Goal: Navigation & Orientation: Find specific page/section

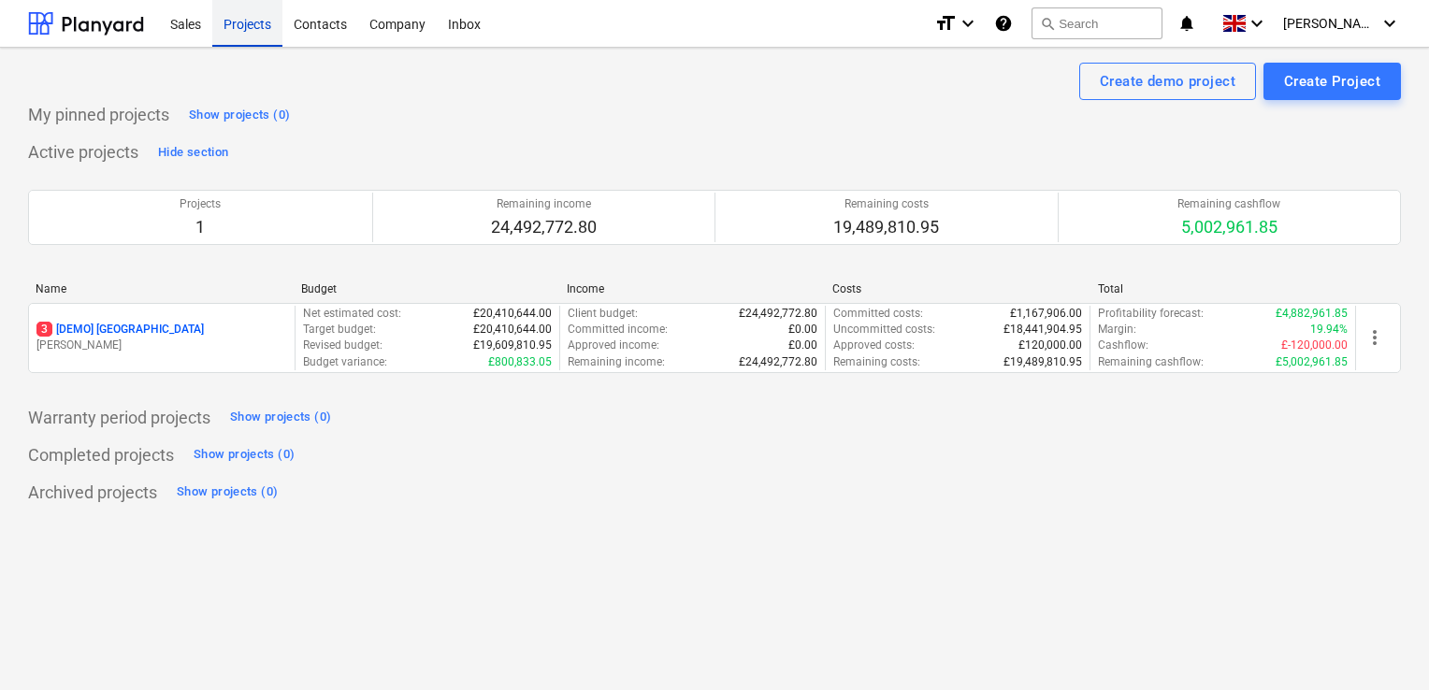
click at [219, 36] on div "Projects" at bounding box center [247, 23] width 70 height 48
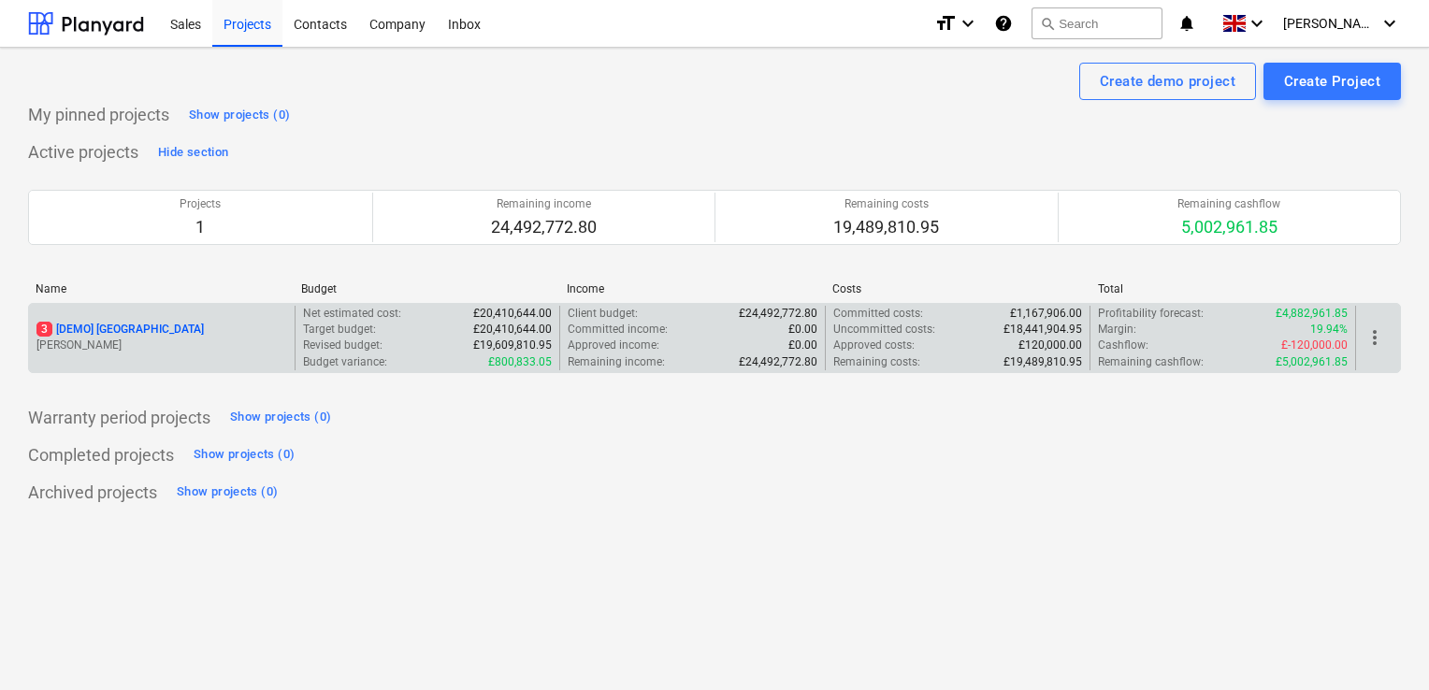
click at [143, 335] on p "3 [DEMO] [GEOGRAPHIC_DATA]" at bounding box center [119, 330] width 167 height 16
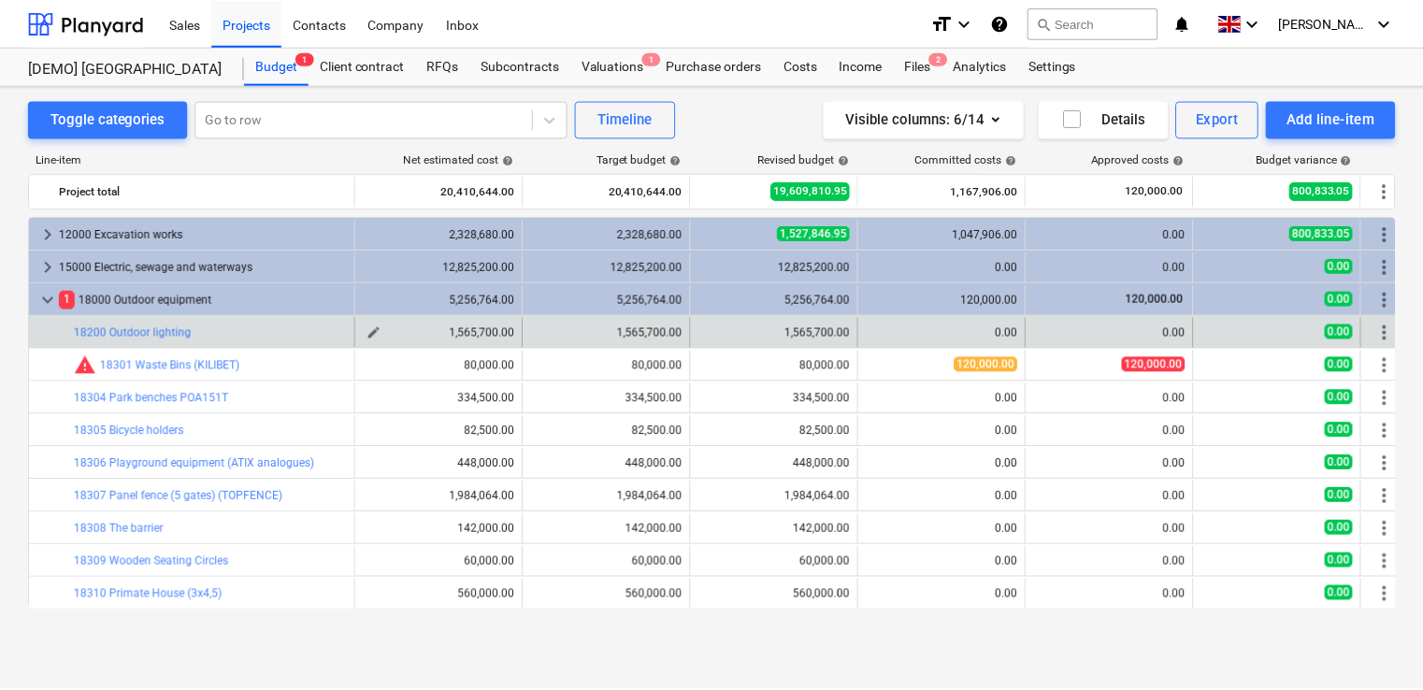
scroll to position [0, 12]
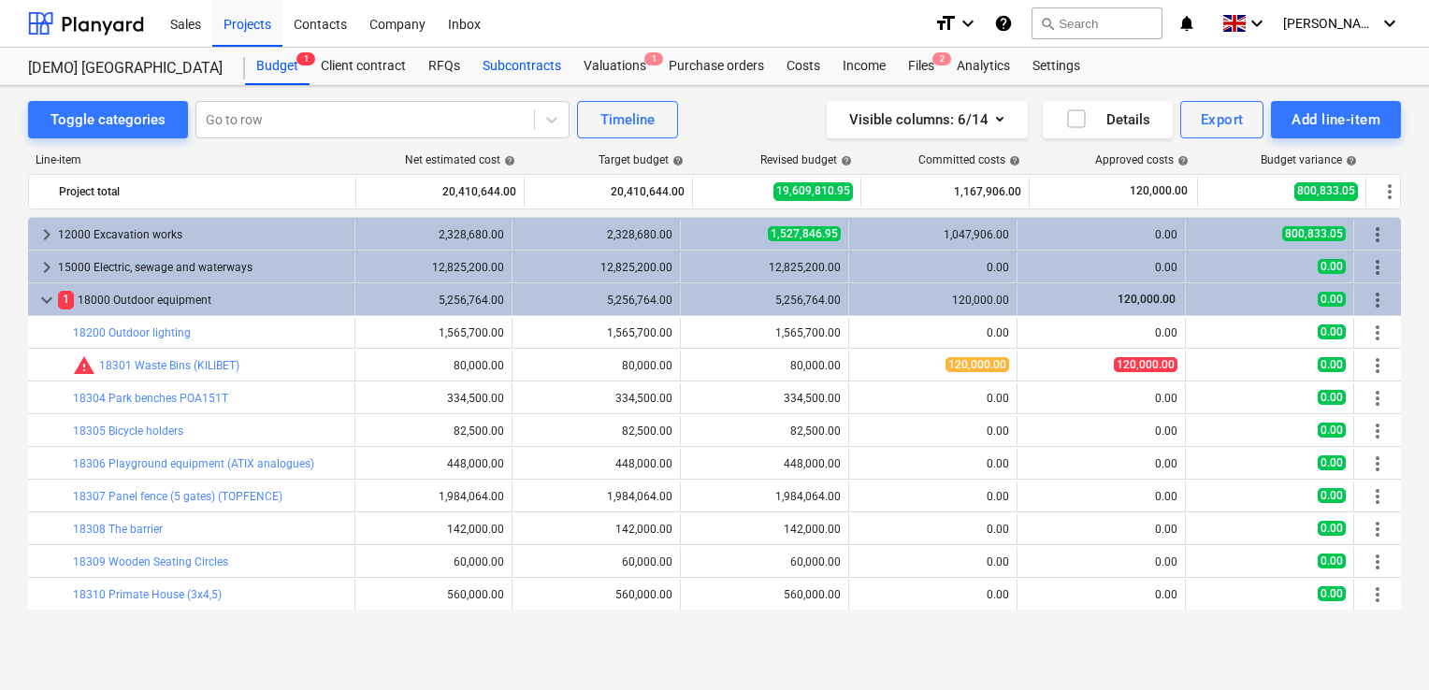
click at [538, 67] on div "Subcontracts" at bounding box center [521, 66] width 101 height 37
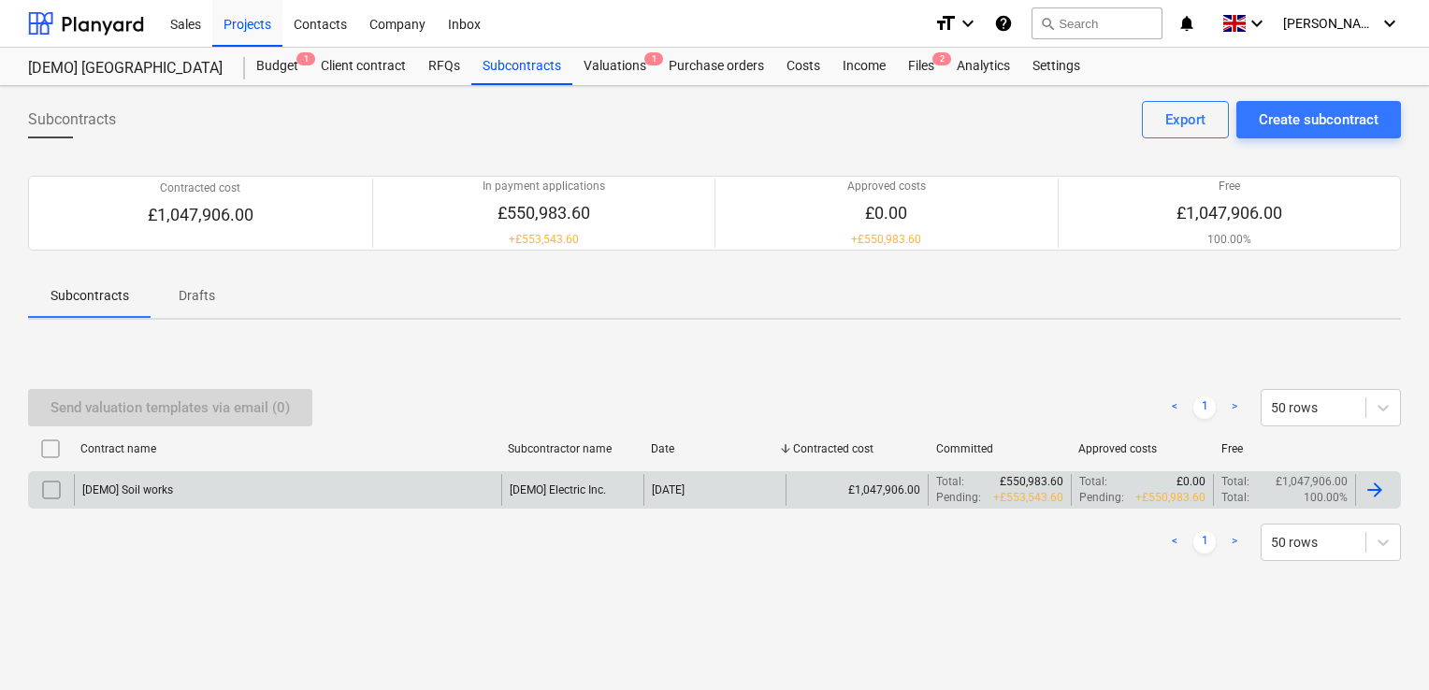
click at [314, 482] on div "[DEMO] Soil works" at bounding box center [287, 490] width 427 height 32
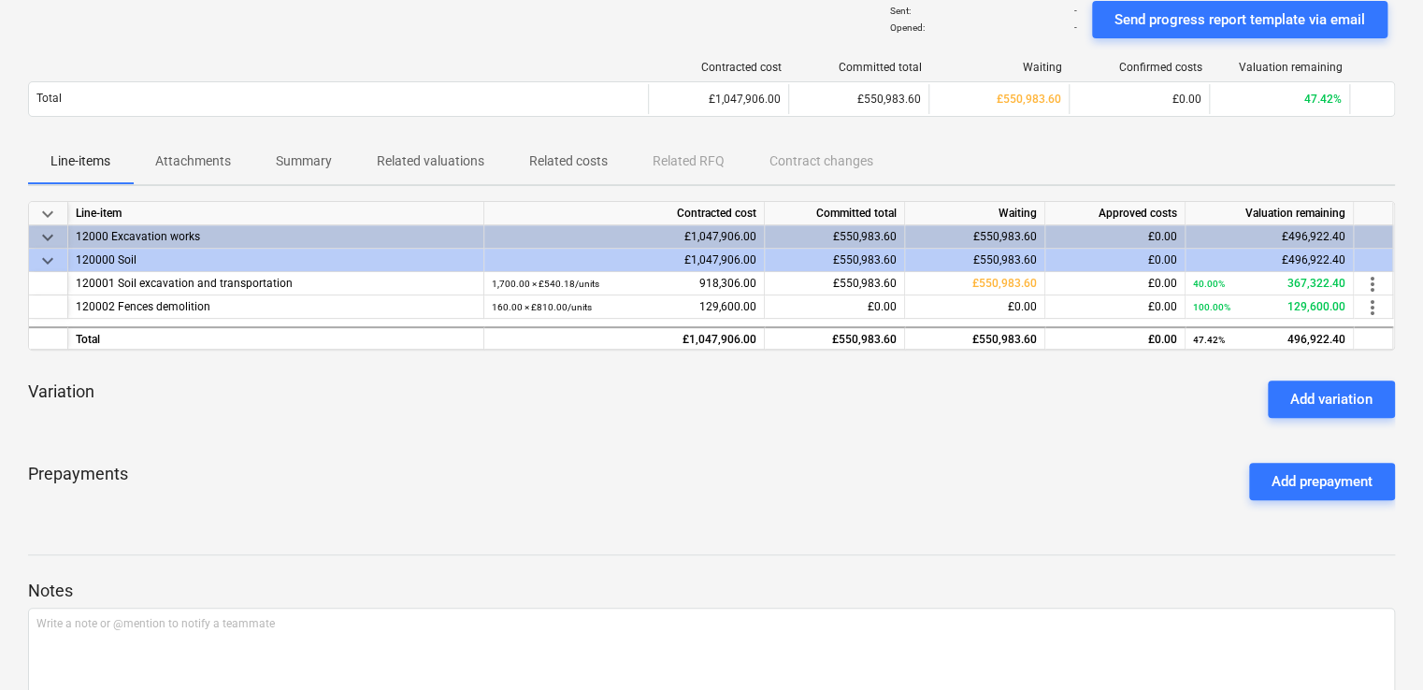
scroll to position [168, 0]
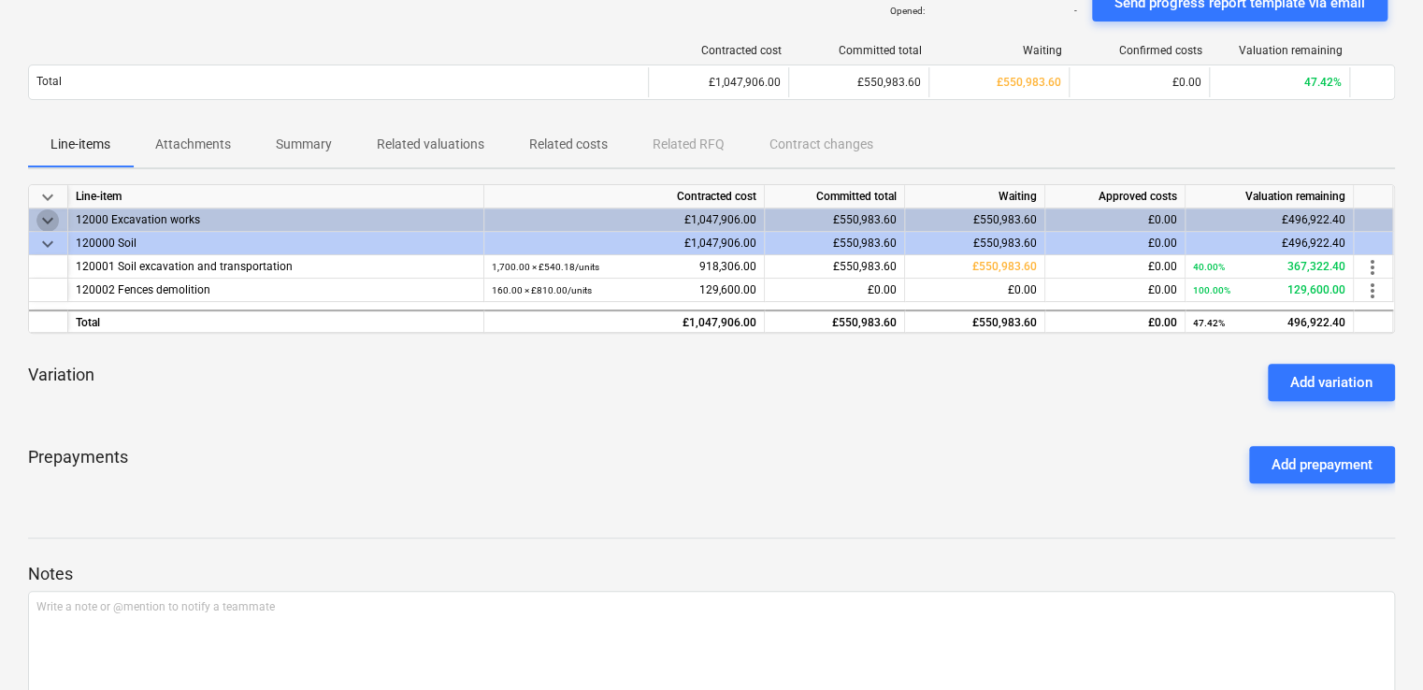
click at [46, 218] on span "keyboard_arrow_down" at bounding box center [47, 220] width 22 height 22
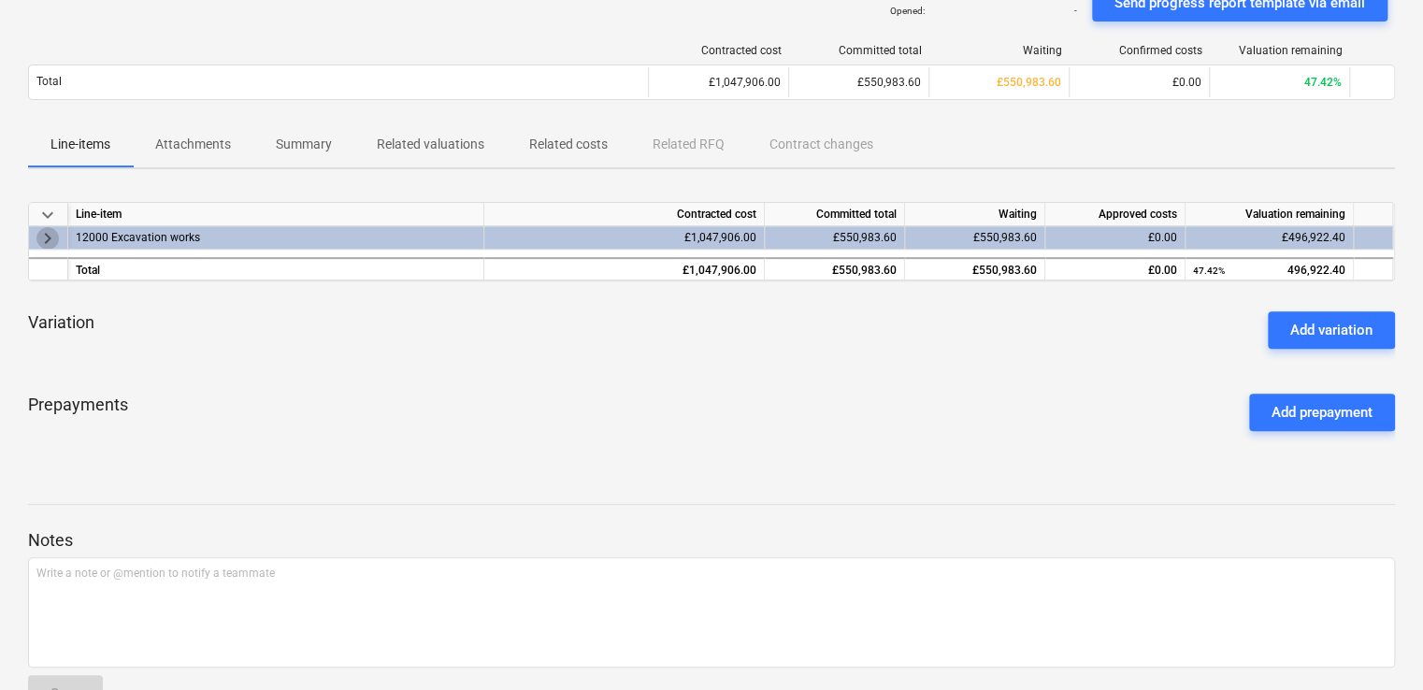
click at [46, 234] on span "keyboard_arrow_right" at bounding box center [47, 238] width 22 height 22
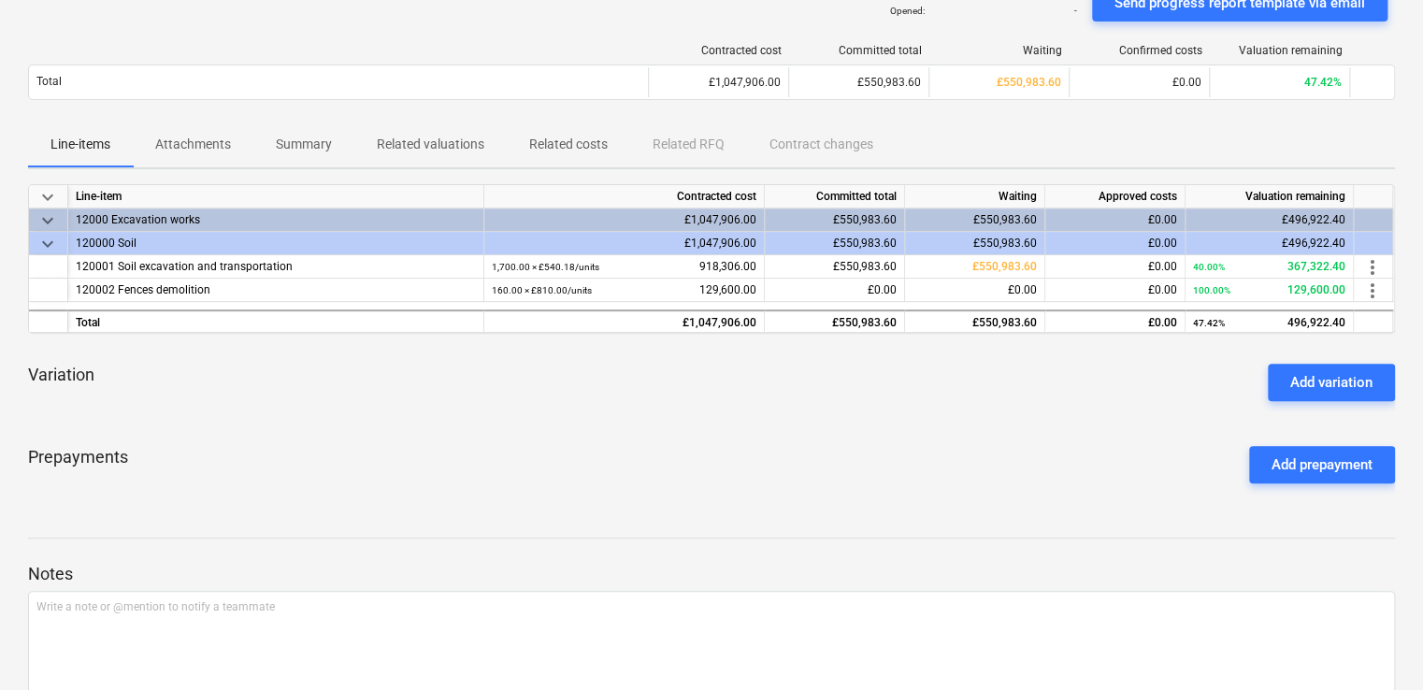
scroll to position [0, 0]
